Goal: Task Accomplishment & Management: Complete application form

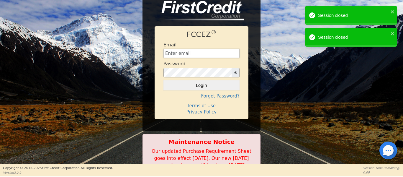
drag, startPoint x: 188, startPoint y: 51, endPoint x: 187, endPoint y: 55, distance: 4.2
click at [188, 52] on input "text" at bounding box center [202, 53] width 76 height 9
click at [266, 62] on div "FCCEZ ® Email Password Login Forgot Password? Terms of Use Privacy Policy Maint…" at bounding box center [201, 82] width 403 height 186
click at [193, 53] on input "text" at bounding box center [202, 53] width 76 height 9
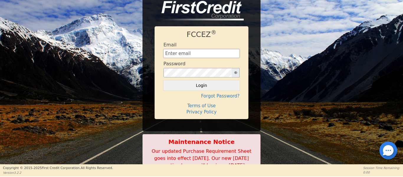
type input "[EMAIL_ADDRESS][DOMAIN_NAME]"
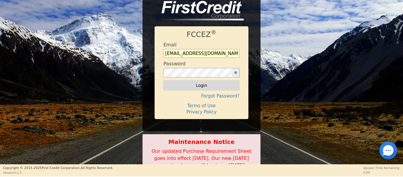
click at [206, 82] on button "Login" at bounding box center [202, 85] width 76 height 10
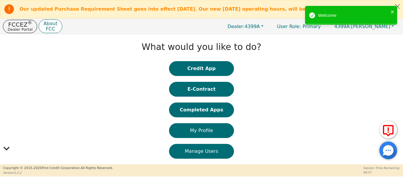
click at [189, 110] on button "Completed Apps" at bounding box center [201, 109] width 65 height 15
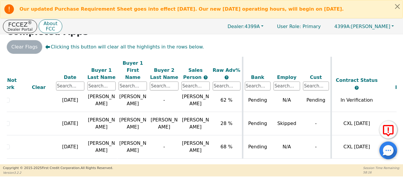
scroll to position [436, 2]
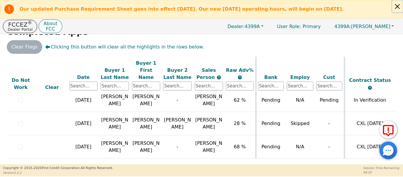
click at [401, 7] on button "Close alert" at bounding box center [397, 6] width 11 height 12
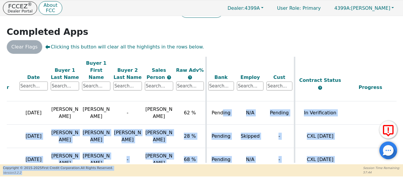
scroll to position [437, 52]
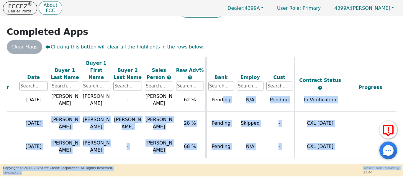
drag, startPoint x: 238, startPoint y: 166, endPoint x: 248, endPoint y: 170, distance: 11.4
click at [248, 170] on div "FCCEZ ® Dealer Portal About FCC Dealer: 4399A User Role : Primary 4399A: [PERSO…" at bounding box center [201, 88] width 403 height 176
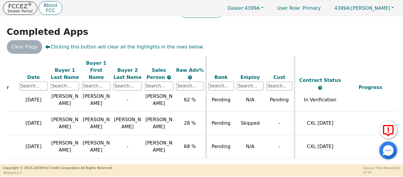
click at [238, 162] on div "ALL VALUES ON THIS PAGE ARE UPDATED IN REAL TIME VERIFICATION STATUS Do Not Wor…" at bounding box center [202, 110] width 390 height 106
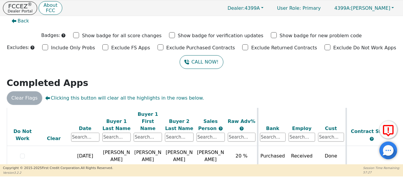
scroll to position [0, 0]
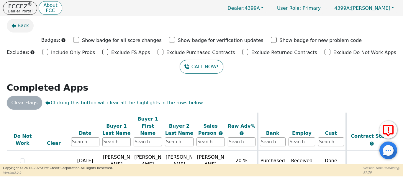
click at [16, 25] on icon "button" at bounding box center [14, 26] width 5 height 4
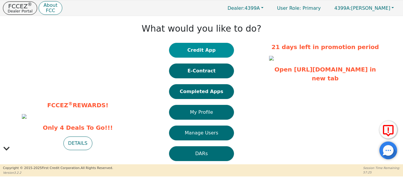
click at [203, 53] on button "Credit App" at bounding box center [201, 50] width 65 height 15
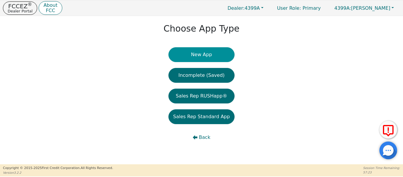
click at [201, 56] on button "New App" at bounding box center [202, 54] width 66 height 15
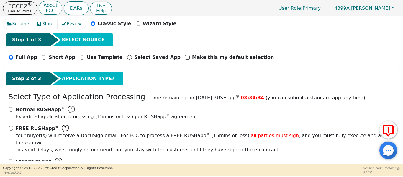
scroll to position [65, 0]
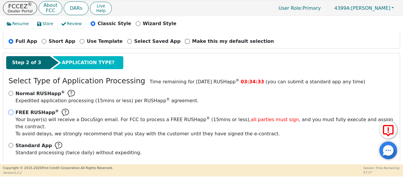
click at [12, 110] on input "FREE RUSHapp ® Your buyer(s) will receive a DocuSign email. For FCC to process …" at bounding box center [11, 112] width 5 height 5
radio input "true"
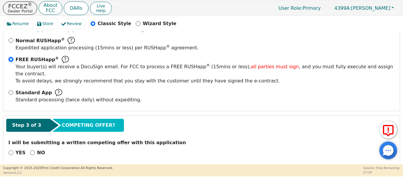
scroll to position [119, 0]
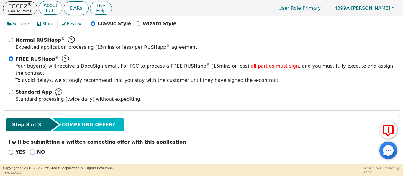
click at [30, 150] on input "NO" at bounding box center [32, 152] width 5 height 5
radio input "true"
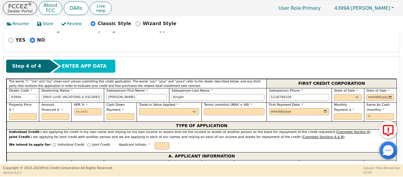
scroll to position [237, 0]
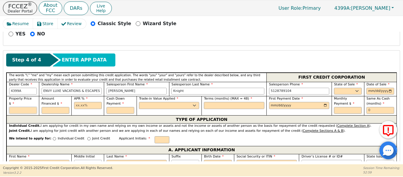
drag, startPoint x: 22, startPoint y: 101, endPoint x: 35, endPoint y: 96, distance: 14.9
click at [27, 103] on div "Property Price $" at bounding box center [22, 105] width 32 height 19
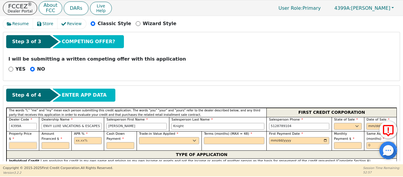
scroll to position [222, 0]
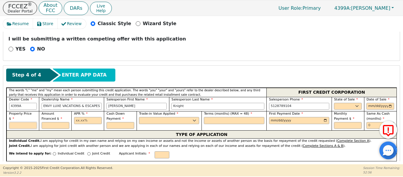
drag, startPoint x: 22, startPoint y: 114, endPoint x: 24, endPoint y: 108, distance: 5.7
click at [22, 122] on input "text" at bounding box center [23, 125] width 28 height 7
type input "4995.00"
type input "17.99"
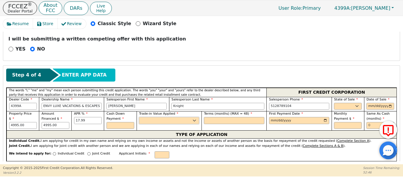
drag, startPoint x: 158, startPoint y: 113, endPoint x: 158, endPoint y: 116, distance: 3.0
click at [158, 117] on select "Yes No" at bounding box center [169, 120] width 60 height 7
select select "n"
click at [139, 117] on select "Yes No" at bounding box center [169, 120] width 60 height 7
drag, startPoint x: 222, startPoint y: 114, endPoint x: 197, endPoint y: 114, distance: 24.8
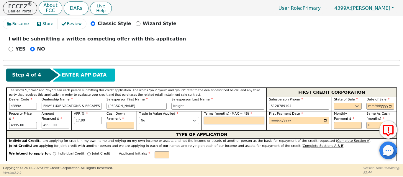
click at [210, 117] on input "text" at bounding box center [234, 120] width 60 height 7
type input "48"
drag, startPoint x: 345, startPoint y: 99, endPoint x: 339, endPoint y: 98, distance: 5.9
click at [341, 103] on select "AK AL AR AZ CA CO CT DC DE FL [GEOGRAPHIC_DATA] HI IA ID IL IN KS [GEOGRAPHIC_D…" at bounding box center [348, 106] width 28 height 7
select select "[GEOGRAPHIC_DATA]"
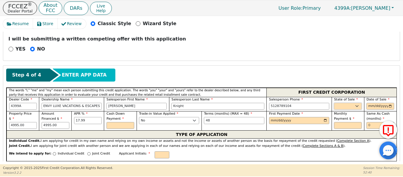
click at [334, 103] on select "AK AL AR AZ CA CO CT DC DE FL [GEOGRAPHIC_DATA] HI IA ID IL IN KS [GEOGRAPHIC_D…" at bounding box center [348, 106] width 28 height 7
click at [388, 103] on input "date" at bounding box center [381, 106] width 28 height 7
type input "[DATE]"
click at [324, 117] on input "date" at bounding box center [299, 120] width 60 height 7
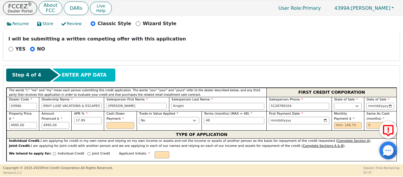
type input "[DATE]"
drag, startPoint x: 377, startPoint y: 116, endPoint x: 371, endPoint y: 117, distance: 5.6
click at [373, 122] on input "text" at bounding box center [381, 125] width 28 height 7
type input "6"
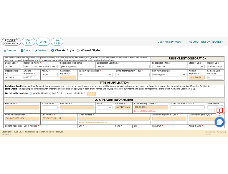
scroll to position [281, 0]
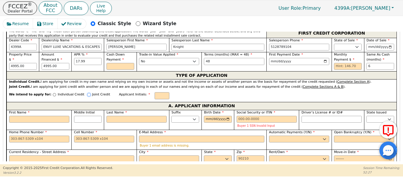
click at [87, 93] on input "Joint Credit" at bounding box center [88, 94] width 3 height 3
radio input "true"
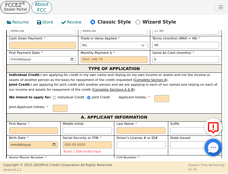
scroll to position [379, 0]
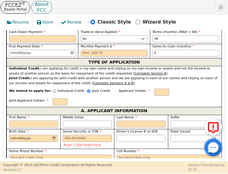
drag, startPoint x: 29, startPoint y: 98, endPoint x: 20, endPoint y: 97, distance: 8.3
click at [20, 121] on input "First Name" at bounding box center [33, 124] width 49 height 7
type input "J"
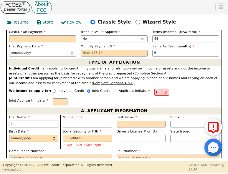
type input "Jo"
type input "[PERSON_NAME]"
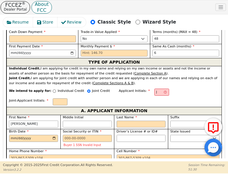
type input "[PERSON_NAME]"
type input "Joshy"
type input "Joshya"
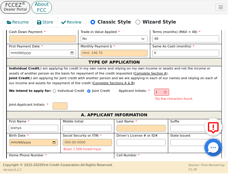
type input "Joshy"
type input "[PERSON_NAME]"
type input "Joshu"
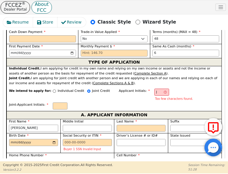
type input "Joshu"
type input "[PERSON_NAME]"
type input "JR"
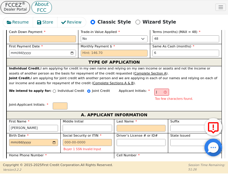
type input "R"
type input "[PERSON_NAME]"
type input "R"
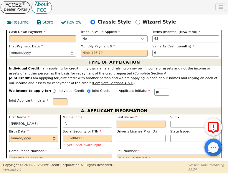
type input "JRH"
type input "H"
type input "[PERSON_NAME] [PERSON_NAME]"
type input "Ha"
type input "[PERSON_NAME]"
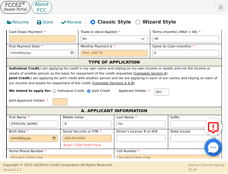
type input "Hal"
type input "[PERSON_NAME] R [PERSON_NAME]"
type input "[PERSON_NAME]"
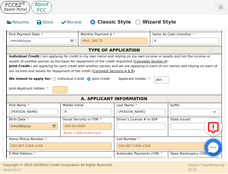
scroll to position [399, 0]
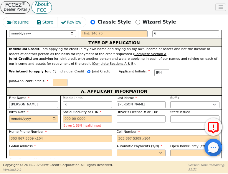
click at [42, 170] on input "Current Residency - Street Address" at bounding box center [60, 173] width 103 height 7
type input "[STREET_ADDRESS]"
type input "[DEMOGRAPHIC_DATA]"
select select "[GEOGRAPHIC_DATA]"
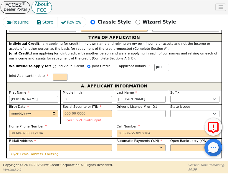
type input "76502"
select select "Own"
click at [141, 145] on select "Yes No" at bounding box center [141, 148] width 49 height 7
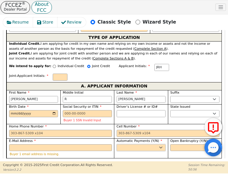
select select "y"
click at [117, 145] on select "Yes No" at bounding box center [141, 148] width 49 height 7
type input "[PERSON_NAME]"
click at [178, 145] on select "Yes No" at bounding box center [195, 148] width 49 height 7
select select "n"
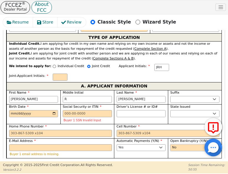
click at [171, 145] on select "Yes No" at bounding box center [195, 148] width 49 height 7
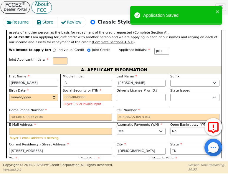
scroll to position [424, 0]
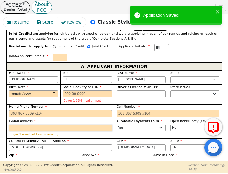
paste input "[EMAIL_ADDRESS][DOMAIN_NAME]"
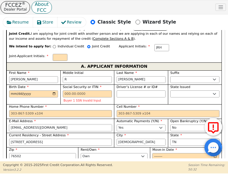
type input "[EMAIL_ADDRESS][DOMAIN_NAME]"
click at [10, 91] on input "Birth Date" at bounding box center [33, 94] width 49 height 7
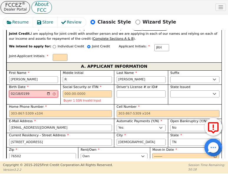
type input "[DATE]"
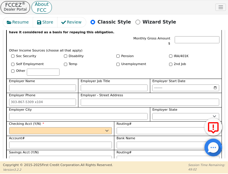
scroll to position [611, 0]
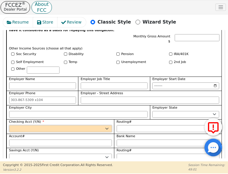
click at [56, 125] on select "Yes No" at bounding box center [60, 128] width 103 height 7
select select "y"
click at [9, 125] on select "Yes No" at bounding box center [60, 128] width 103 height 7
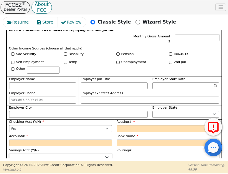
click at [49, 154] on select "Yes No" at bounding box center [60, 157] width 103 height 7
select select "n"
click at [9, 154] on select "Yes No" at bounding box center [60, 157] width 103 height 7
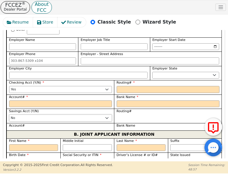
scroll to position [650, 0]
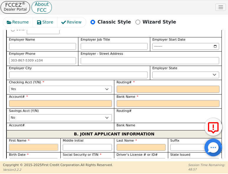
click at [37, 144] on input "First Name" at bounding box center [33, 147] width 49 height 7
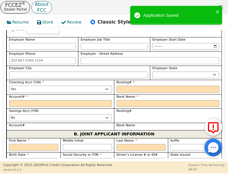
click at [22, 144] on input "First Name" at bounding box center [33, 147] width 49 height 7
click at [30, 144] on input "First Name" at bounding box center [33, 147] width 49 height 7
type input "D"
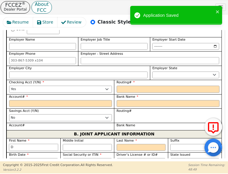
type input "De"
type input "Des"
type input "Dest"
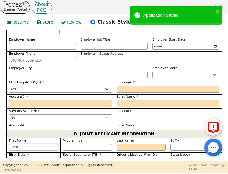
type input "Dest"
type input "Desti"
type input "Destin"
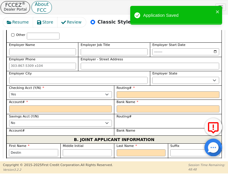
type input "Destiny"
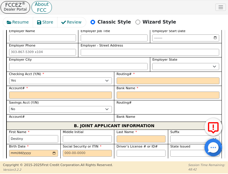
type input "Destiny"
drag, startPoint x: 80, startPoint y: 119, endPoint x: 84, endPoint y: 114, distance: 6.3
click at [83, 136] on input "Middle Initial" at bounding box center [87, 139] width 49 height 7
type input "R"
type input "DR"
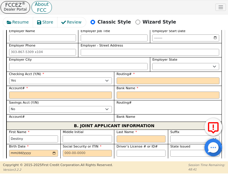
type input "Destiny R"
type input "R"
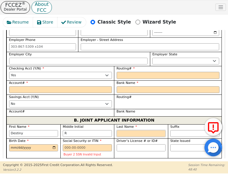
scroll to position [650, 0]
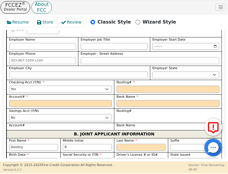
type input "H"
type input "DRH"
type input "Destiny R H"
type input "Hl"
type input "Destiny R Hl"
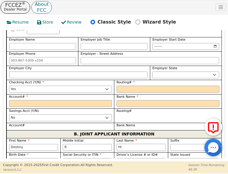
type input "H"
type input "Destiny R H"
type input "Ha"
type input "Destiny R Ha"
type input "Hal"
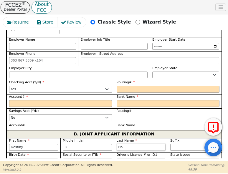
type input "Destiny [PERSON_NAME]"
type input "[PERSON_NAME]"
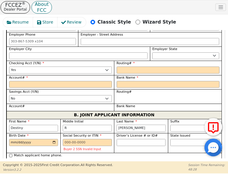
scroll to position [680, 0]
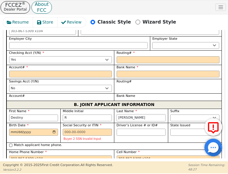
type input "[PERSON_NAME]"
click at [9, 129] on input "Birth Date" at bounding box center [33, 132] width 49 height 7
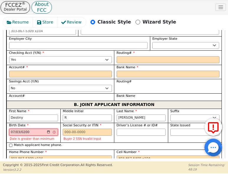
type input "[DATE]"
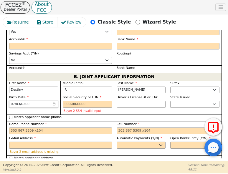
scroll to position [709, 0]
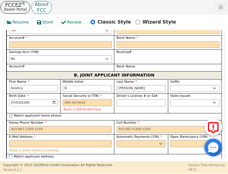
click at [11, 156] on input "Match applicant address." at bounding box center [10, 157] width 3 height 3
checkbox input "true"
type input "[STREET_ADDRESS]"
type input "[DEMOGRAPHIC_DATA]"
select select "[GEOGRAPHIC_DATA]"
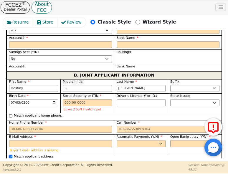
type input "76502"
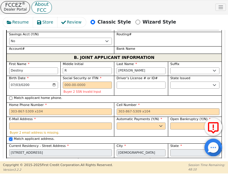
scroll to position [729, 0]
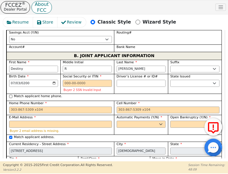
click at [86, 162] on select "Rent Own" at bounding box center [114, 165] width 67 height 7
select select "Own"
click at [81, 162] on select "Rent Own" at bounding box center [114, 165] width 67 height 7
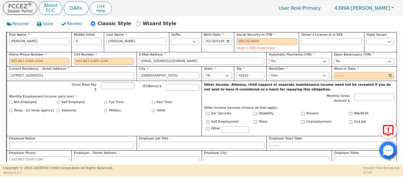
scroll to position [345, 0]
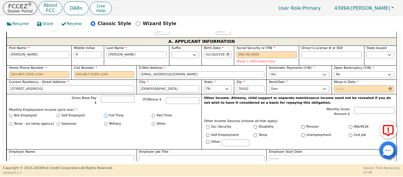
click at [105, 114] on input "Full Time" at bounding box center [105, 115] width 3 height 3
radio input "true"
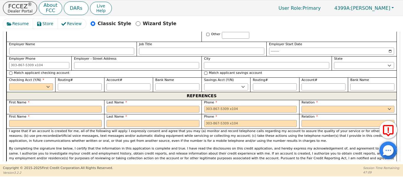
scroll to position [640, 0]
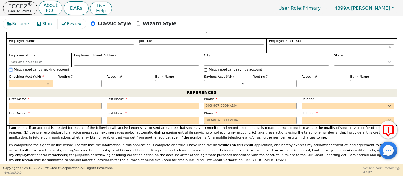
click at [9, 68] on input "Match applicant checking account" at bounding box center [10, 69] width 3 height 3
checkbox input "true"
select select "y"
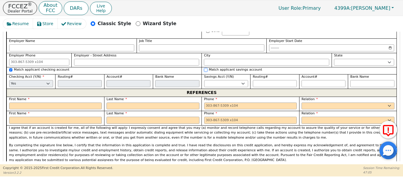
click at [204, 68] on input "Match applicant savings account" at bounding box center [205, 69] width 3 height 3
checkbox input "true"
select select "n"
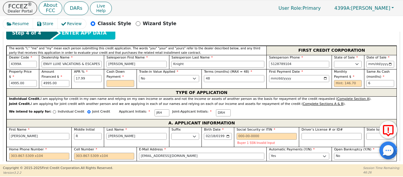
scroll to position [256, 0]
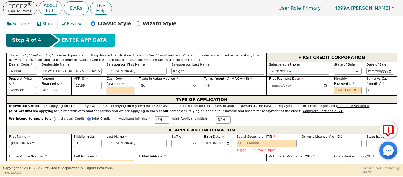
click at [121, 87] on input "text" at bounding box center [121, 90] width 28 height 7
type input "0.00"
click at [338, 87] on input "text" at bounding box center [348, 90] width 28 height 7
type input "146.70"
click at [269, 140] on input "Social Security or ITIN" at bounding box center [267, 143] width 60 height 7
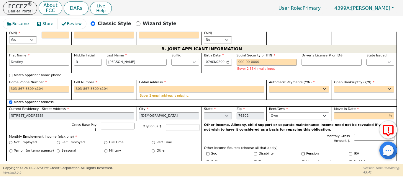
scroll to position [493, 0]
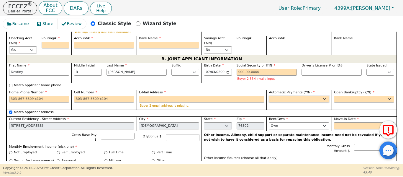
click at [292, 96] on select "Yes No" at bounding box center [299, 99] width 60 height 7
select select "y"
click at [269, 96] on select "Yes No" at bounding box center [299, 99] width 60 height 7
type input "[PERSON_NAME]"
drag, startPoint x: 337, startPoint y: 90, endPoint x: 337, endPoint y: 94, distance: 3.5
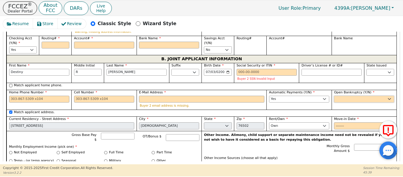
click at [337, 96] on select "Yes No" at bounding box center [364, 99] width 60 height 7
select select "n"
click at [334, 96] on select "Yes No" at bounding box center [364, 99] width 60 height 7
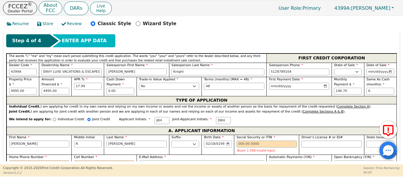
scroll to position [237, 0]
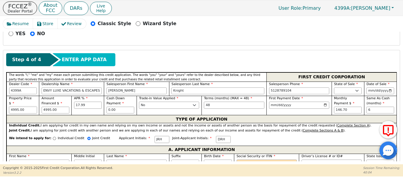
drag, startPoint x: 26, startPoint y: 96, endPoint x: 0, endPoint y: 96, distance: 26.3
click at [0, 96] on div "Resume Store Review Classic Style Wizard Style Back Submit an Application Selec…" at bounding box center [201, 90] width 403 height 148
type input "5995.00"
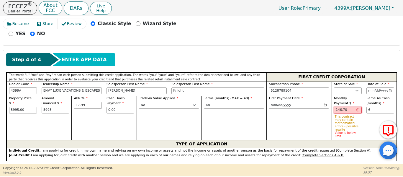
type input "5995.00"
drag, startPoint x: 348, startPoint y: 101, endPoint x: 290, endPoint y: 106, distance: 58.7
click at [291, 106] on div "Property Price $ 5995.00 Amount Financed $ 5995.00 APR % 17.99 Cash Down Paymen…" at bounding box center [201, 118] width 390 height 44
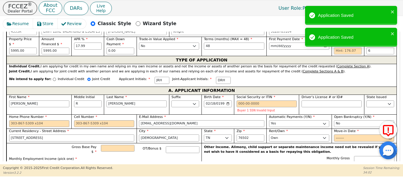
scroll to position [286, 0]
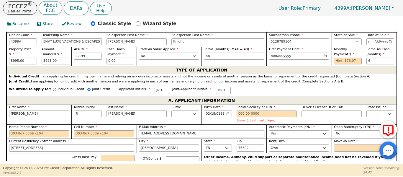
drag, startPoint x: 145, startPoint y: 127, endPoint x: 158, endPoint y: 127, distance: 12.7
click at [146, 130] on input "[EMAIL_ADDRESS][DOMAIN_NAME]" at bounding box center [201, 133] width 125 height 7
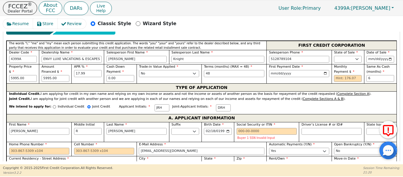
scroll to position [267, 0]
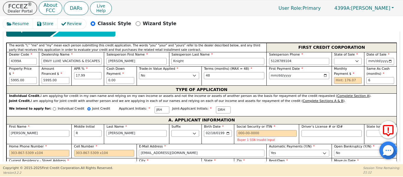
type input "[EMAIL_ADDRESS][DOMAIN_NAME]"
click at [89, 150] on input "Cell Number" at bounding box center [104, 153] width 60 height 7
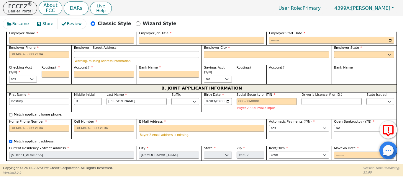
scroll to position [473, 0]
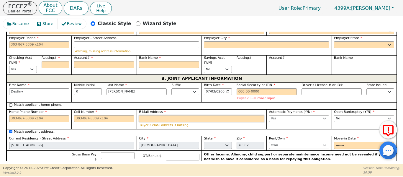
type input "[PHONE_NUMBER]"
drag, startPoint x: 147, startPoint y: 108, endPoint x: 147, endPoint y: 112, distance: 3.8
click at [147, 115] on input "E-Mail Address" at bounding box center [201, 118] width 125 height 7
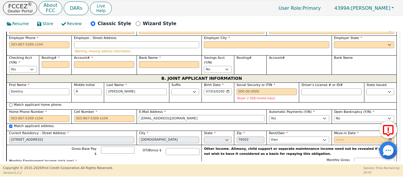
type input "[EMAIL_ADDRESS][DOMAIN_NAME]"
click at [99, 115] on input "Cell Number" at bounding box center [104, 118] width 60 height 7
type input "[PHONE_NUMBER]"
click at [185, 115] on input "[EMAIL_ADDRESS][DOMAIN_NAME]" at bounding box center [201, 118] width 125 height 7
click at [306, 88] on input "Driver’s License # or ID#" at bounding box center [332, 91] width 60 height 7
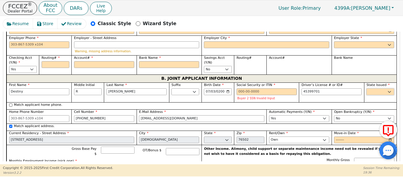
type input "********"
click at [381, 88] on select "AK AL AR AZ CA CO CT DC DE FL [GEOGRAPHIC_DATA] HI IA ID IL IN KS [GEOGRAPHIC_D…" at bounding box center [381, 91] width 28 height 7
select select "[GEOGRAPHIC_DATA]"
click at [367, 88] on select "AK AL AR AZ CA CO CT DC DE FL [GEOGRAPHIC_DATA] HI IA ID IL IN KS [GEOGRAPHIC_D…" at bounding box center [381, 91] width 28 height 7
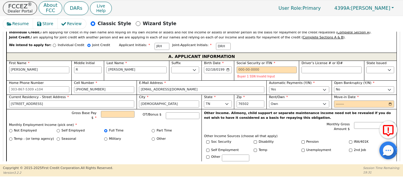
scroll to position [316, 0]
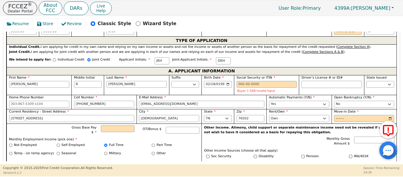
drag, startPoint x: 326, startPoint y: 78, endPoint x: 326, endPoint y: 73, distance: 4.8
click at [326, 81] on input "Driver’s License # or ID#" at bounding box center [332, 84] width 60 height 7
type input "********"
select select "[GEOGRAPHIC_DATA]"
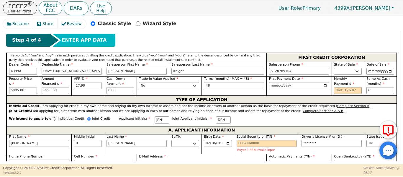
scroll to position [247, 0]
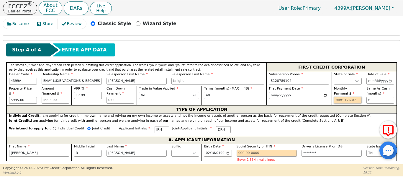
drag, startPoint x: 344, startPoint y: 94, endPoint x: 348, endPoint y: 94, distance: 4.4
click at [348, 97] on input "text" at bounding box center [348, 100] width 28 height 7
drag, startPoint x: 23, startPoint y: 89, endPoint x: 0, endPoint y: 89, distance: 23.0
click at [0, 89] on div "Resume Store Review Classic Style Wizard Style Back Submit an Application Selec…" at bounding box center [201, 90] width 403 height 148
type input "4995.00"
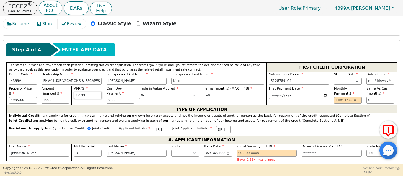
type input "4995.00"
click at [341, 97] on input "text" at bounding box center [348, 100] width 28 height 7
type input "146.70"
drag, startPoint x: 34, startPoint y: 90, endPoint x: 0, endPoint y: 88, distance: 34.0
click at [0, 88] on div "Resume Store Review Classic Style Wizard Style Back Submit an Application Selec…" at bounding box center [201, 90] width 403 height 148
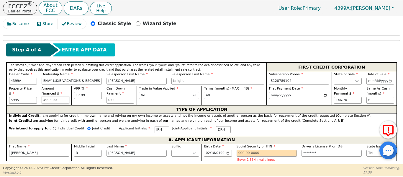
type input "5995.00"
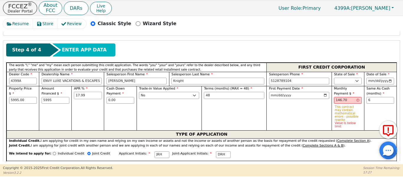
type input "5995.00"
drag, startPoint x: 347, startPoint y: 91, endPoint x: 302, endPoint y: 96, distance: 45.7
click at [305, 96] on div "Property Price $ 5995.00 Amount Financed $ 5995.00 APR % 17.99 Cash Down Paymen…" at bounding box center [201, 108] width 390 height 44
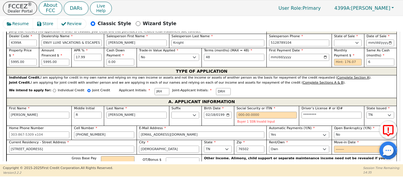
scroll to position [286, 0]
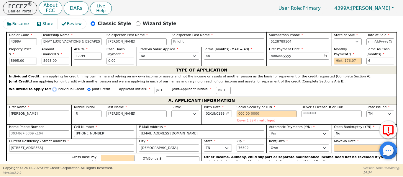
click at [53, 88] on input "Individual Credit" at bounding box center [54, 89] width 3 height 3
radio input "true"
drag, startPoint x: 24, startPoint y: 49, endPoint x: 0, endPoint y: 49, distance: 24.5
click at [0, 49] on div "Resume Store Review Classic Style Wizard Style Back Submit an Application Selec…" at bounding box center [201, 90] width 403 height 148
type input "4995.00"
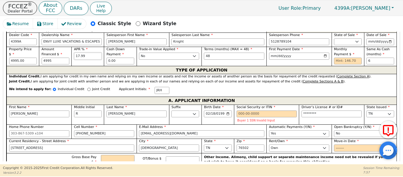
type input "4995.00"
click at [344, 58] on input "text" at bounding box center [348, 61] width 28 height 7
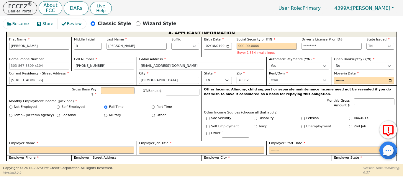
scroll to position [355, 0]
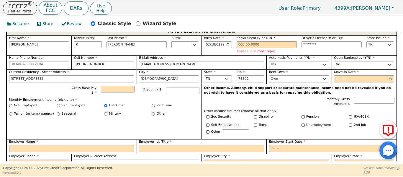
type input "146.70"
click at [0, 138] on div "Resume Store Review Classic Style Wizard Style Back Submit an Application Selec…" at bounding box center [201, 90] width 403 height 148
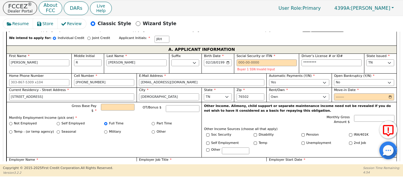
scroll to position [335, 0]
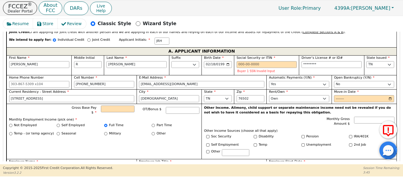
click at [1, 134] on div "Resume Store Review Classic Style Wizard Style Back Submit an Application Selec…" at bounding box center [201, 90] width 403 height 148
click at [0, 132] on div "Resume Store Review Classic Style Wizard Style Back Submit an Application Selec…" at bounding box center [201, 90] width 403 height 148
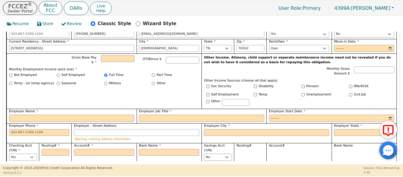
scroll to position [388, 0]
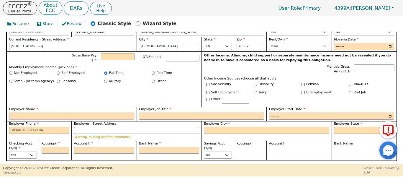
drag, startPoint x: 92, startPoint y: 110, endPoint x: 112, endPoint y: 96, distance: 24.1
click at [103, 107] on div "Employer Name" at bounding box center [71, 113] width 125 height 13
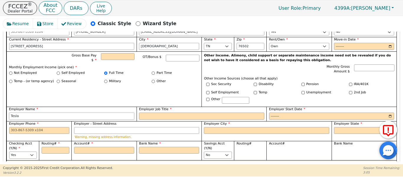
drag, startPoint x: 32, startPoint y: 109, endPoint x: 41, endPoint y: 111, distance: 8.5
click at [35, 112] on input "Tesla" at bounding box center [71, 115] width 125 height 7
type input "Tesla Giga [US_STATE]"
drag, startPoint x: 164, startPoint y: 108, endPoint x: 171, endPoint y: 107, distance: 7.4
click at [165, 112] on input "Employer Job Title" at bounding box center [201, 115] width 125 height 7
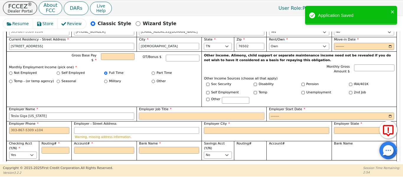
click at [169, 112] on input "Employer Job Title" at bounding box center [201, 115] width 125 height 7
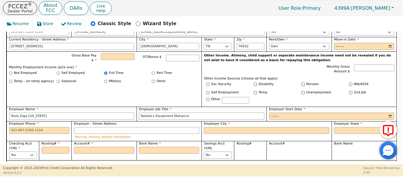
drag, startPoint x: 173, startPoint y: 111, endPoint x: 146, endPoint y: 91, distance: 33.9
click at [146, 91] on div "Gross Base Pay $ OT/Bonus $ Monthly Employment Income (pick one) * Not Employed…" at bounding box center [103, 78] width 195 height 55
click at [189, 112] on input "Robotics Equipment Matiance" at bounding box center [201, 115] width 125 height 7
drag, startPoint x: 175, startPoint y: 110, endPoint x: 162, endPoint y: 93, distance: 21.8
click at [162, 93] on div "Gross Base Pay $ OT/Bonus $ Monthly Employment Income (pick one) * Not Employed…" at bounding box center [103, 78] width 195 height 55
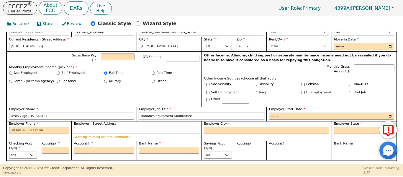
drag, startPoint x: 192, startPoint y: 111, endPoint x: 195, endPoint y: 100, distance: 11.2
click at [193, 107] on div "Employer Job Title Robotics Equipment Maintaince" at bounding box center [201, 113] width 125 height 13
type input "Robotics Equipment Maintenance"
click at [273, 112] on input "Employer Start Date" at bounding box center [331, 115] width 125 height 7
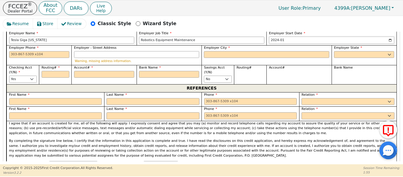
scroll to position [442, 0]
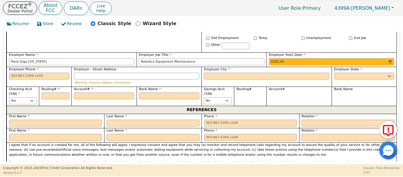
type input "2023-01"
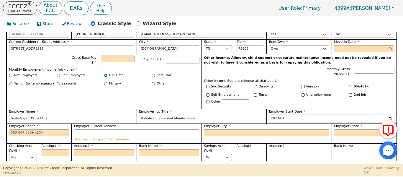
scroll to position [383, 0]
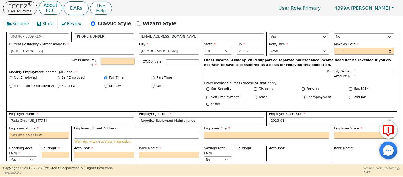
click at [118, 58] on input "Gross Base Pay $" at bounding box center [117, 61] width 33 height 7
type input "5700.00"
paste input "1 Tesla Rd"
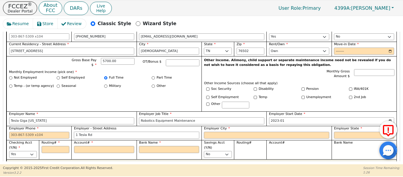
type input "1 Tesla Rd"
click at [113, 75] on label "Full Time" at bounding box center [116, 77] width 14 height 5
click at [107, 76] on input "Full Time" at bounding box center [105, 77] width 3 height 3
click at [215, 132] on input "Employer City" at bounding box center [266, 135] width 125 height 7
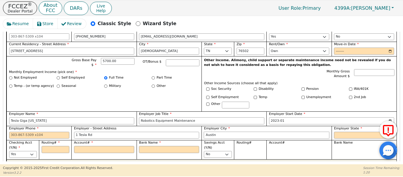
type input "Austin"
select select "[GEOGRAPHIC_DATA]"
paste input "[PHONE_NUMBER]"
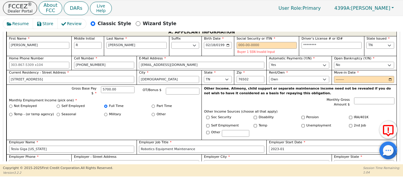
scroll to position [353, 0]
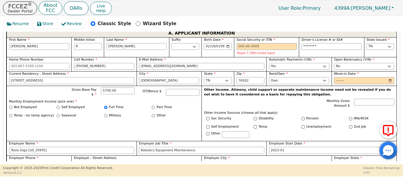
type input "[PHONE_NUMBER]"
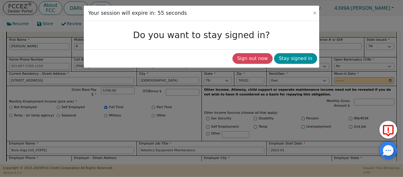
click at [291, 62] on button "Stay signed in" at bounding box center [295, 58] width 43 height 11
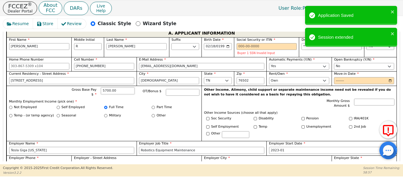
drag, startPoint x: 116, startPoint y: 83, endPoint x: 74, endPoint y: 83, distance: 42.2
click at [74, 87] on div "Gross Base Pay $ 5700.00" at bounding box center [102, 92] width 63 height 10
type input "5"
type input "6000.00"
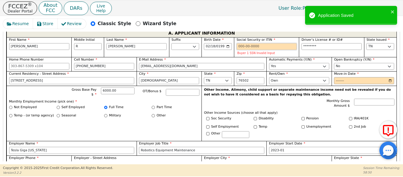
click at [239, 43] on input "Social Security or ITIN" at bounding box center [267, 46] width 60 height 7
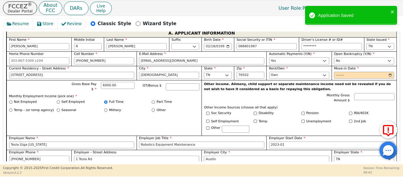
type input "***-**-1987"
type input "********"
click at [341, 72] on input "Move-in Date" at bounding box center [364, 75] width 60 height 7
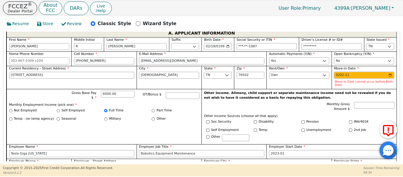
type input "2024-11"
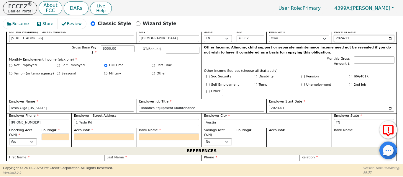
scroll to position [393, 0]
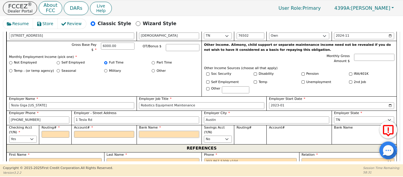
click at [160, 131] on input "Bank Name" at bounding box center [169, 134] width 60 height 7
type input "T"
type input "Te"
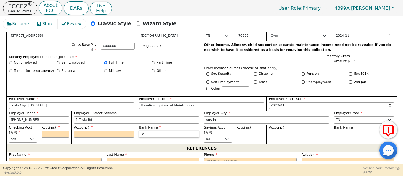
type input "Tex"
type input "Texe"
type input "Texel"
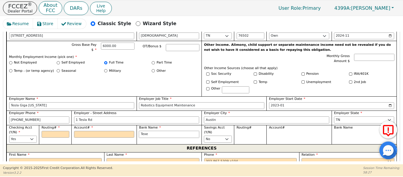
type input "Texel"
type input "Texell"
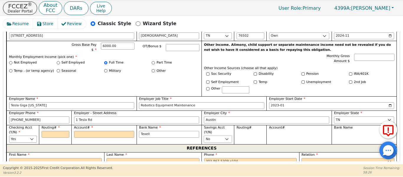
type input "Texell"
click at [161, 131] on input "Texell" at bounding box center [169, 134] width 60 height 7
type input "Texell"
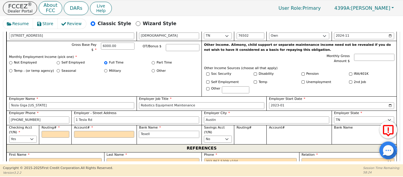
type input "Texell C"
type input "Texell Cr"
type input "Texell Cre"
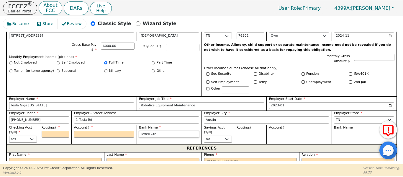
type input "Texell Cre"
type input "Texell Crei"
type input "Texell Creid"
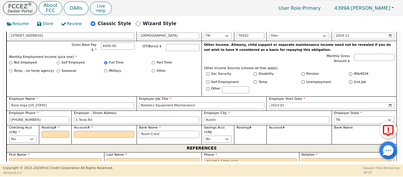
type input "Texell Creidu"
type input "Texell Creidut"
type input "Texell Creidu"
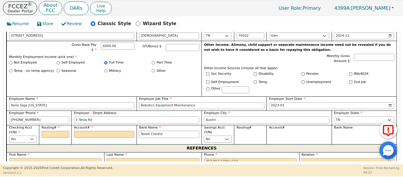
type input "Texell Creidu"
type input "Texell Creid"
type input "Texell Crei"
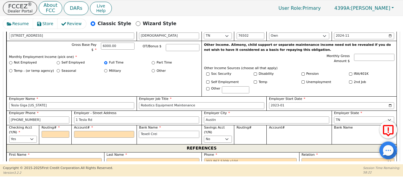
type input "Texell Cre"
type input "Texell Cred"
type input "Texell Credi"
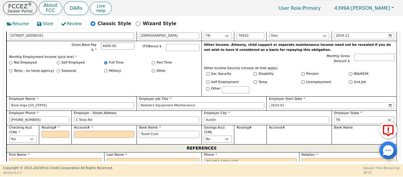
type input "Texell Credi"
type input "Texell Credit"
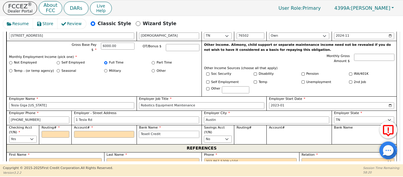
type input "Texell Credit U"
type input "Texell Credit Un"
type input "Texell Credit Uni"
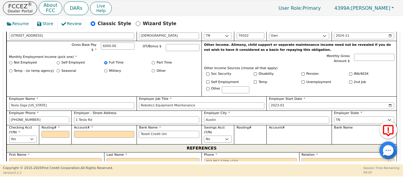
type input "Texell Credit Uni"
click at [55, 131] on input "Routing#" at bounding box center [56, 134] width 28 height 7
click at [50, 131] on input "Routing#" at bounding box center [56, 134] width 28 height 7
click at [91, 131] on input "Account#" at bounding box center [104, 134] width 60 height 7
click at [50, 131] on input "Routing#" at bounding box center [56, 134] width 28 height 7
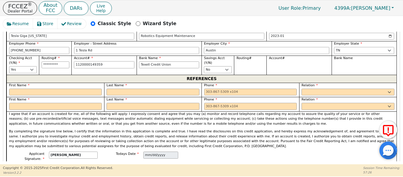
scroll to position [471, 0]
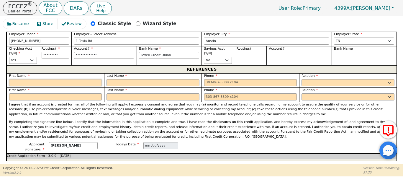
click at [60, 79] on input "text" at bounding box center [55, 82] width 93 height 7
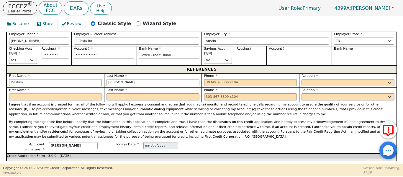
drag, startPoint x: 78, startPoint y: 89, endPoint x: 81, endPoint y: 87, distance: 4.2
click at [80, 93] on input "text" at bounding box center [55, 96] width 93 height 7
drag, startPoint x: 59, startPoint y: 92, endPoint x: 1, endPoint y: 76, distance: 59.4
click at [0, 86] on div "Resume Store Review Classic Style Wizard Style Back Submit an Application Selec…" at bounding box center [201, 90] width 403 height 148
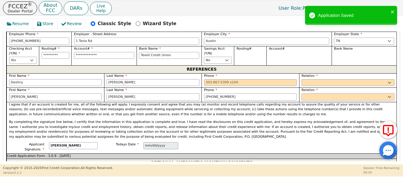
click at [341, 93] on select "FATHER MOTHER SISTER BROTHER DAUGHTER SON CO-WORKER NEIGHBOR FRIEND COUSIN G-MO…" at bounding box center [348, 96] width 93 height 7
click at [302, 93] on select "FATHER MOTHER SISTER BROTHER DAUGHTER SON CO-WORKER NEIGHBOR FRIEND COUSIN G-MO…" at bounding box center [348, 96] width 93 height 7
click at [233, 79] on input "tel" at bounding box center [250, 82] width 93 height 7
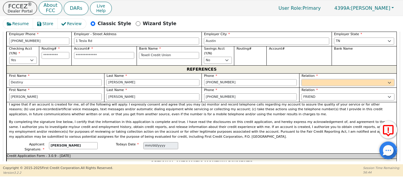
click at [316, 79] on select "FATHER MOTHER SISTER BROTHER DAUGHTER SON CO-WORKER NEIGHBOR FRIEND COUSIN G-MO…" at bounding box center [348, 82] width 93 height 7
click at [302, 79] on select "FATHER MOTHER SISTER BROTHER DAUGHTER SON CO-WORKER NEIGHBOR FRIEND COUSIN G-MO…" at bounding box center [348, 82] width 93 height 7
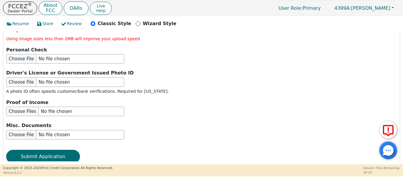
scroll to position [738, 0]
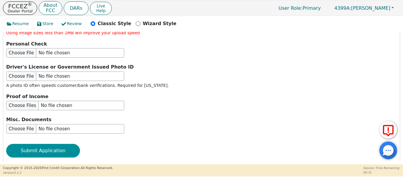
click at [45, 144] on button "Submit Application" at bounding box center [43, 151] width 74 height 14
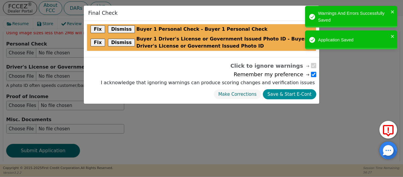
click at [276, 95] on button "Save & Start E-Cont" at bounding box center [289, 94] width 53 height 10
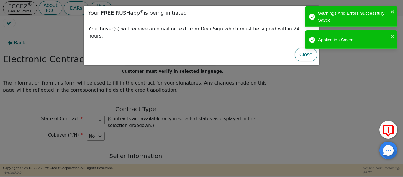
drag, startPoint x: 302, startPoint y: 49, endPoint x: 291, endPoint y: 54, distance: 12.0
click at [301, 50] on button "Close" at bounding box center [306, 55] width 22 height 14
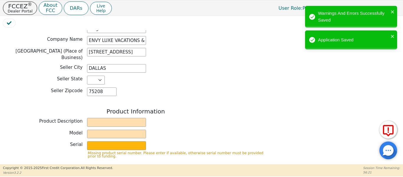
scroll to position [177, 0]
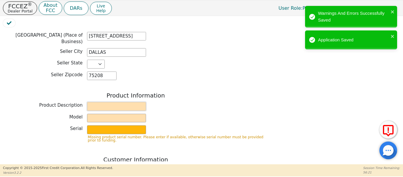
click at [105, 102] on input "text" at bounding box center [116, 106] width 59 height 9
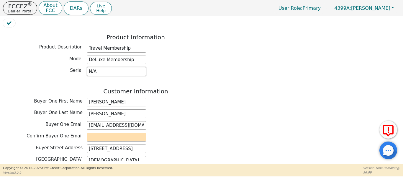
scroll to position [236, 0]
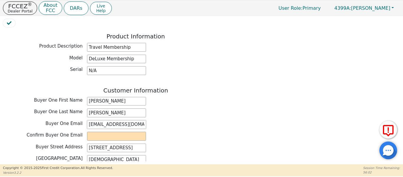
drag, startPoint x: 87, startPoint y: 121, endPoint x: 157, endPoint y: 117, distance: 69.8
click at [163, 120] on div "Buyer One Email [EMAIL_ADDRESS][DOMAIN_NAME]" at bounding box center [136, 124] width 266 height 9
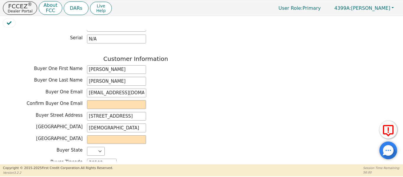
scroll to position [275, 0]
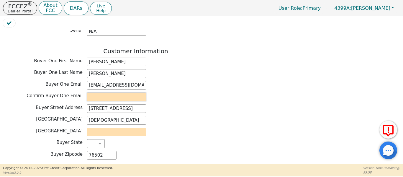
paste input "[EMAIL_ADDRESS][DOMAIN_NAME]"
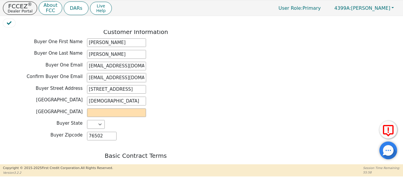
scroll to position [295, 0]
click at [115, 108] on input "text" at bounding box center [116, 112] width 59 height 9
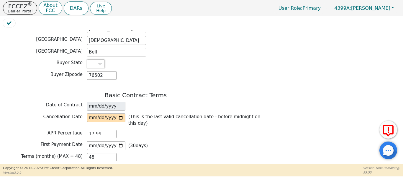
scroll to position [364, 0]
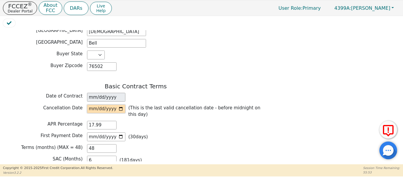
click at [120, 104] on input "date" at bounding box center [106, 108] width 38 height 9
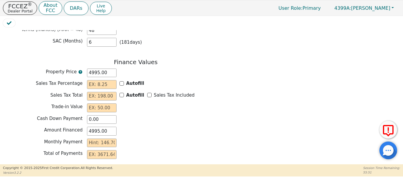
scroll to position [482, 0]
click at [122, 81] on input "Autofill" at bounding box center [122, 83] width 4 height 4
click at [147, 92] on input "Sales Tax Included" at bounding box center [149, 94] width 4 height 4
click at [92, 103] on input "text" at bounding box center [102, 107] width 30 height 9
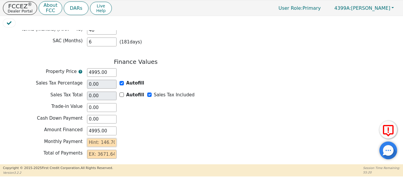
click at [91, 138] on input "text" at bounding box center [102, 142] width 30 height 9
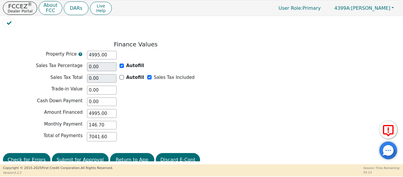
scroll to position [500, 0]
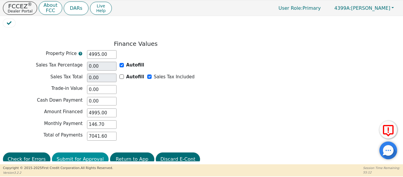
click at [76, 152] on button "Submit for Approval" at bounding box center [80, 159] width 57 height 14
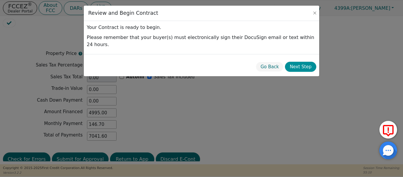
click at [295, 62] on button "Next Step" at bounding box center [300, 67] width 31 height 10
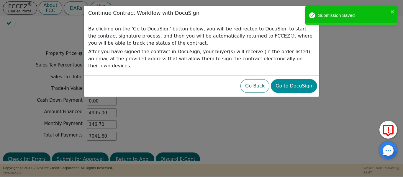
click at [283, 79] on button "Go to DocuSign" at bounding box center [294, 86] width 46 height 14
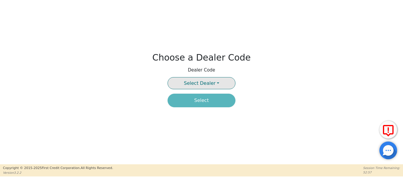
click at [218, 87] on button "Select Dealer" at bounding box center [202, 83] width 68 height 12
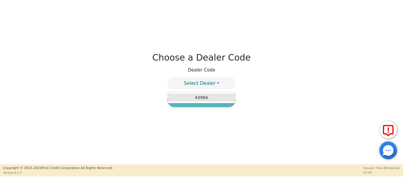
click at [216, 97] on link "4399A" at bounding box center [201, 98] width 67 height 8
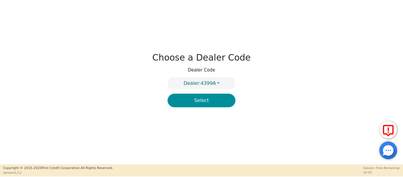
click at [220, 103] on button "Select" at bounding box center [202, 101] width 68 height 14
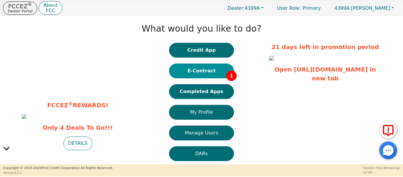
click at [206, 70] on button "E-Contract 1" at bounding box center [201, 70] width 65 height 15
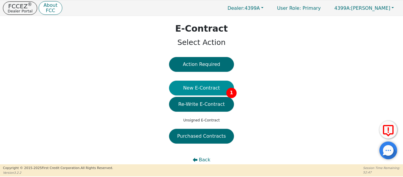
click at [218, 87] on button "New E-Contract 1" at bounding box center [201, 88] width 65 height 15
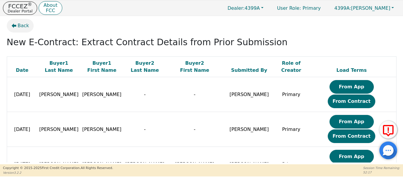
click at [19, 27] on span "Back" at bounding box center [24, 25] width 12 height 7
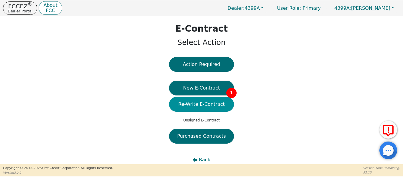
click at [179, 107] on button "Re-Write E-Contract" at bounding box center [201, 104] width 65 height 15
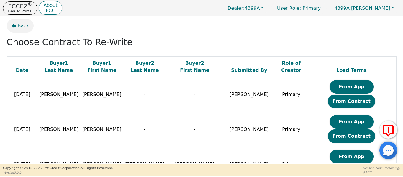
click at [20, 24] on span "Back" at bounding box center [24, 25] width 12 height 7
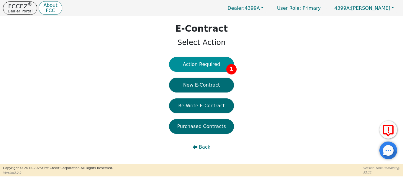
click at [200, 68] on button "Action Required 1" at bounding box center [201, 64] width 65 height 15
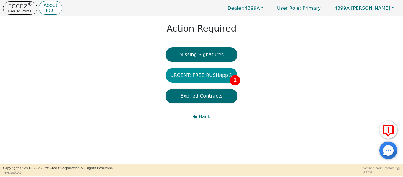
click at [201, 76] on button "URGENT: FREE RUSHapp® 1" at bounding box center [202, 75] width 72 height 15
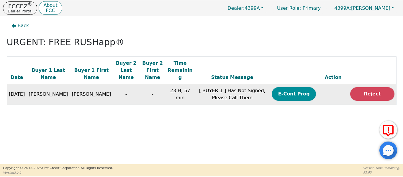
click at [284, 91] on button "E-Cont Prog" at bounding box center [294, 94] width 44 height 14
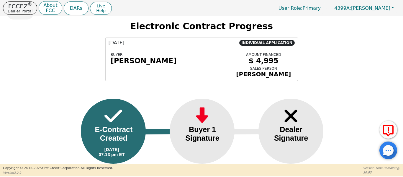
scroll to position [12, 0]
